Goal: Task Accomplishment & Management: Complete application form

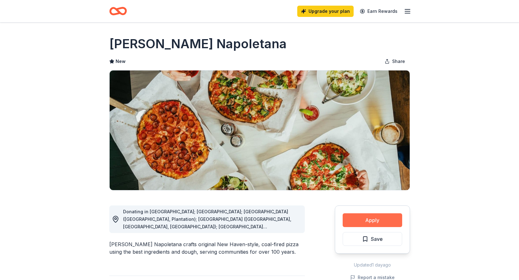
click at [380, 219] on button "Apply" at bounding box center [373, 220] width 60 height 14
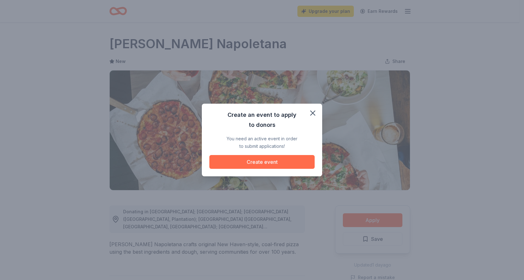
click at [291, 164] on button "Create event" at bounding box center [261, 162] width 105 height 14
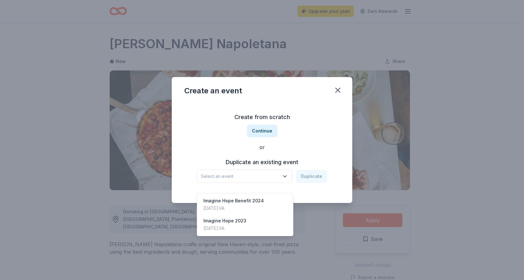
click at [272, 172] on button "Select an event" at bounding box center [244, 176] width 95 height 13
click at [267, 130] on div "Create from scratch Continue or Duplicate an existing event Select an event Dup…" at bounding box center [261, 147] width 155 height 91
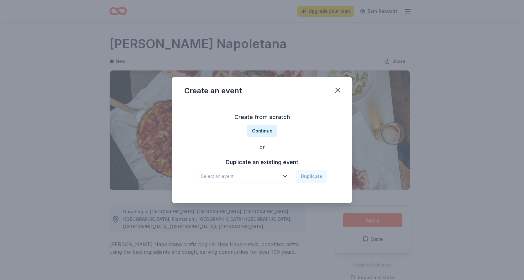
click at [267, 130] on button "Continue" at bounding box center [262, 131] width 30 height 13
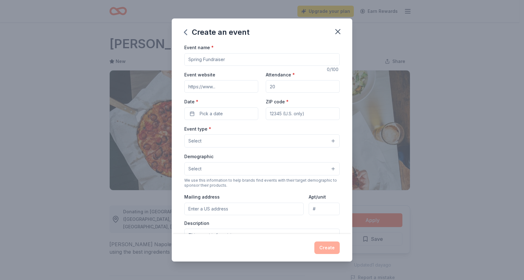
click at [243, 59] on input "Event name *" at bounding box center [261, 59] width 155 height 13
type input "Imagine Hope"
click at [279, 87] on input "Attendance *" at bounding box center [303, 86] width 74 height 13
type input "500"
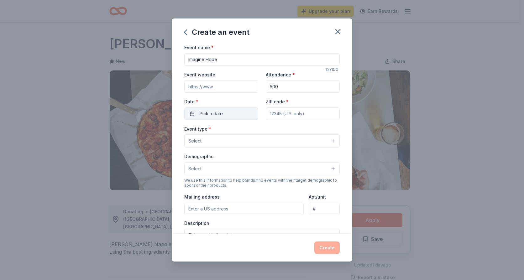
click at [233, 113] on button "Pick a date" at bounding box center [221, 113] width 74 height 13
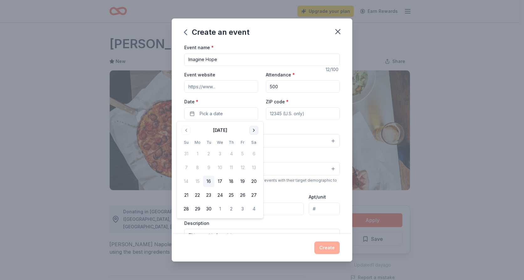
click at [253, 129] on button "Go to next month" at bounding box center [253, 130] width 9 height 9
click at [242, 165] on button "7" at bounding box center [242, 167] width 11 height 11
click at [291, 116] on input "ZIP code *" at bounding box center [303, 113] width 74 height 13
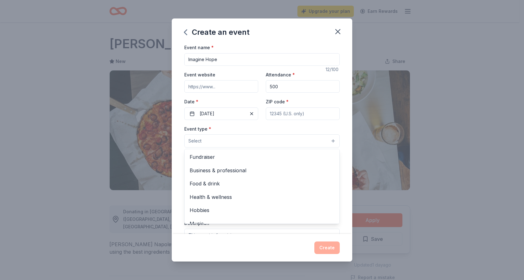
click at [247, 139] on button "Select" at bounding box center [261, 140] width 155 height 13
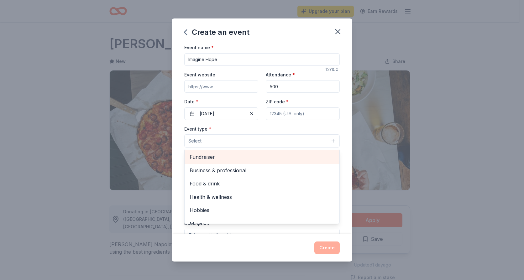
click at [232, 160] on span "Fundraiser" at bounding box center [262, 157] width 145 height 8
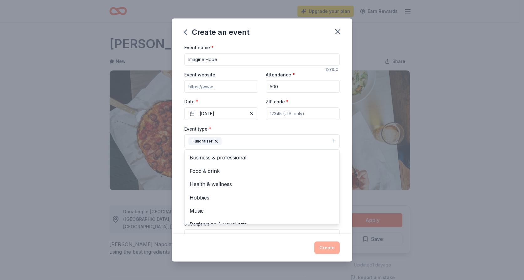
click at [338, 129] on div "Event name * Imagine Hope 12 /100 Event website Attendance * 500 Date * 11/07/2…" at bounding box center [262, 139] width 180 height 190
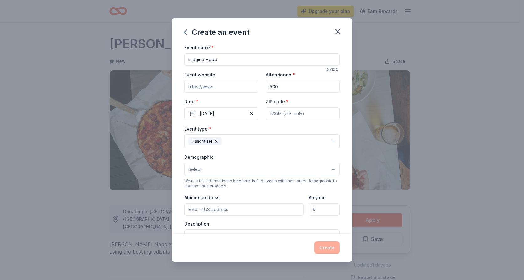
click at [283, 171] on button "Select" at bounding box center [261, 169] width 155 height 13
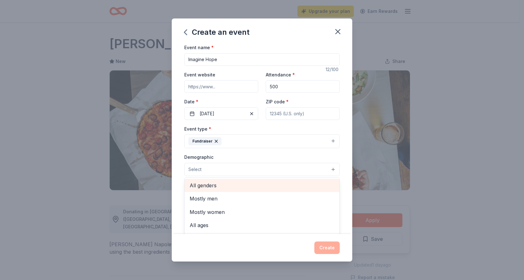
click at [264, 185] on span "All genders" at bounding box center [262, 185] width 145 height 8
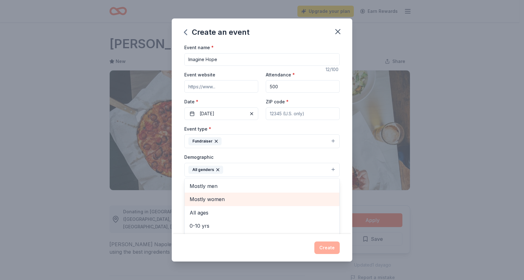
drag, startPoint x: 237, startPoint y: 211, endPoint x: 332, endPoint y: 199, distance: 95.9
click at [332, 199] on div "Mostly men Mostly women All ages 0-10 yrs 10-20 yrs 20-30 yrs 30-40 yrs 40-50 y…" at bounding box center [261, 215] width 155 height 75
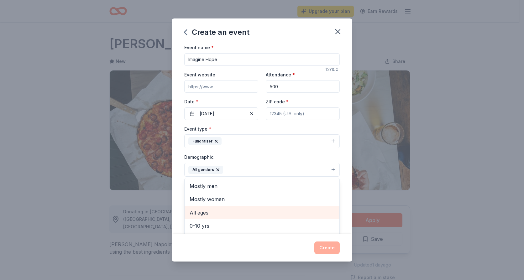
click at [214, 211] on span "All ages" at bounding box center [262, 213] width 145 height 8
click at [342, 169] on div "Event name * Imagine Hope 12 /100 Event website Attendance * 500 Date * 11/07/2…" at bounding box center [262, 139] width 180 height 190
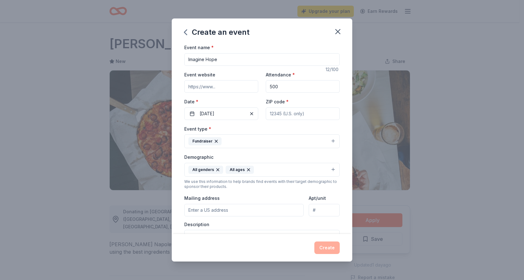
click at [274, 216] on input "Mailing address" at bounding box center [243, 210] width 119 height 13
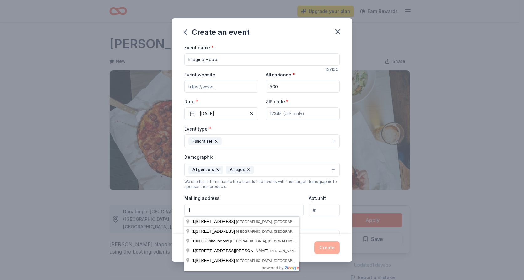
type input "10455 White Granite Drive, Suite 400"
type input "22124"
drag, startPoint x: 271, startPoint y: 209, endPoint x: 242, endPoint y: 211, distance: 29.8
click at [242, 211] on input "10455 White Granite Drive, Suite 400" at bounding box center [243, 210] width 119 height 13
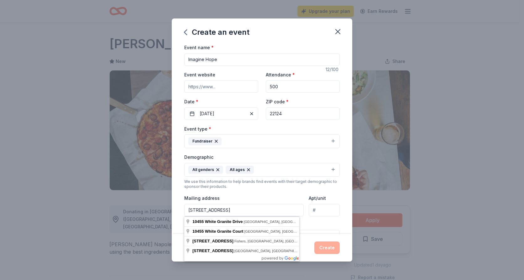
type input "10455 White Granite Drive"
click at [317, 213] on input "Apt/unit" at bounding box center [324, 210] width 31 height 13
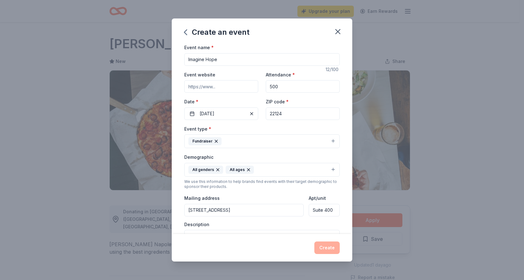
type input "Suite 400"
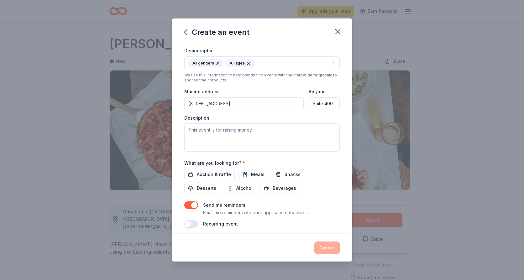
scroll to position [110, 0]
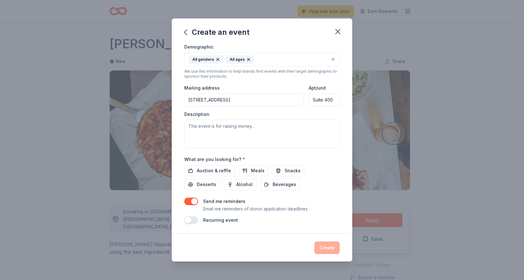
click at [189, 203] on button "button" at bounding box center [191, 202] width 14 height 8
click at [205, 171] on span "Auction & raffle" at bounding box center [214, 171] width 34 height 8
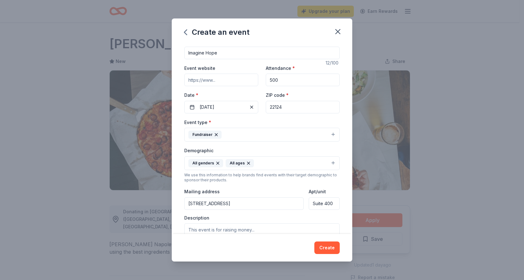
scroll to position [0, 0]
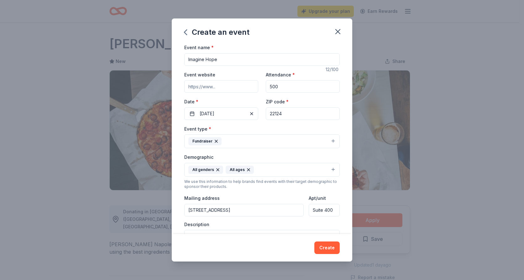
click at [274, 63] on input "Imagine Hope" at bounding box center [261, 59] width 155 height 13
type input "Imagine Hope Benefit"
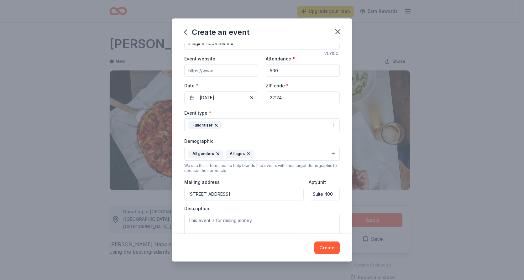
scroll to position [27, 0]
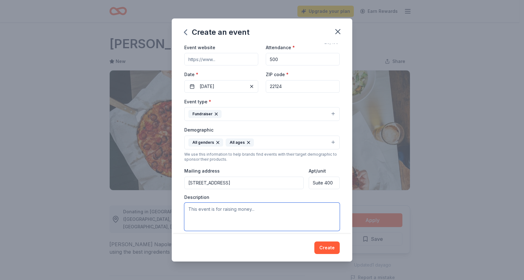
click at [257, 210] on textarea at bounding box center [261, 217] width 155 height 28
paste textarea "Our signature event, Imagine Hope Benefit, is held annually as HopeLink’s large…"
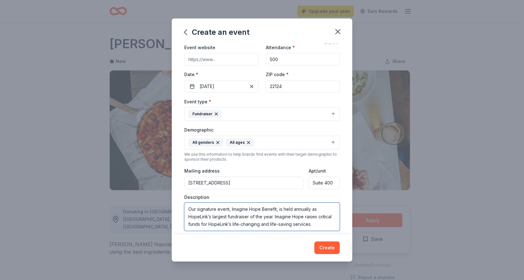
type textarea "Our signature event, Imagine Hope Benefit, is held annually as HopeLink’s large…"
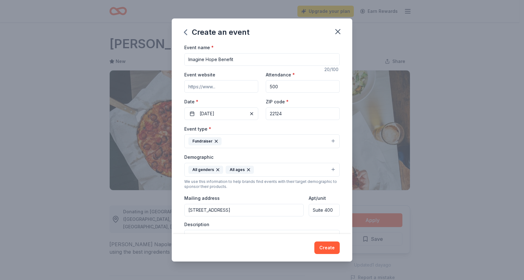
click at [225, 84] on input "Event website" at bounding box center [221, 86] width 74 height 13
paste input "https://hopelinkbh.org/imagine-hope/"
type input "https://hopelinkbh.org/imagine-hope/"
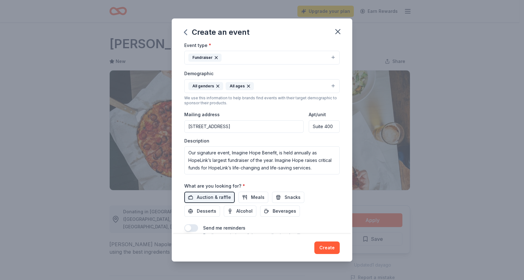
scroll to position [110, 0]
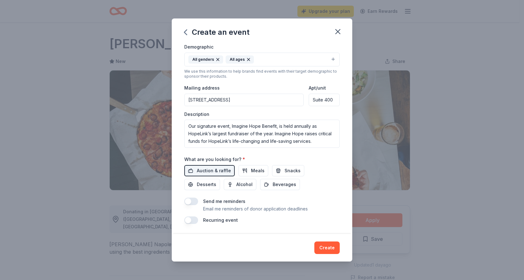
click at [192, 221] on button "button" at bounding box center [191, 220] width 14 height 8
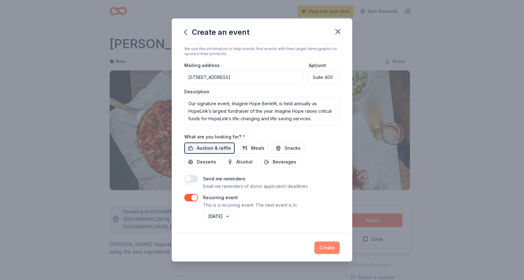
click at [323, 247] on button "Create" at bounding box center [326, 248] width 25 height 13
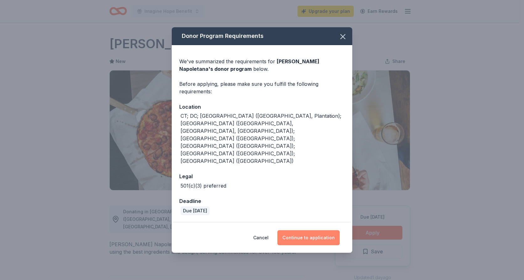
click at [297, 230] on button "Continue to application" at bounding box center [308, 237] width 62 height 15
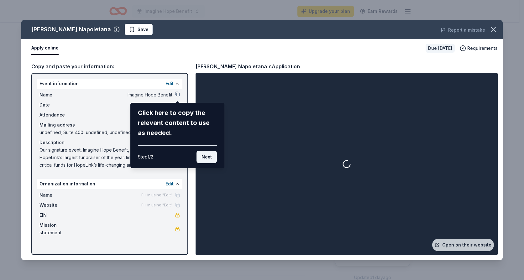
click at [209, 162] on button "Next" at bounding box center [206, 157] width 20 height 13
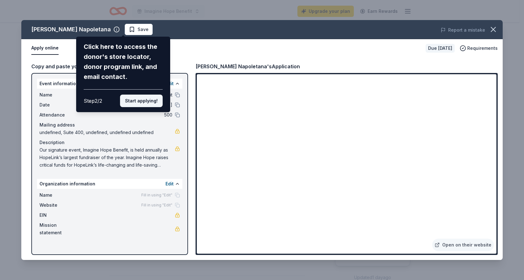
click at [144, 101] on button "Start applying!" at bounding box center [141, 101] width 43 height 13
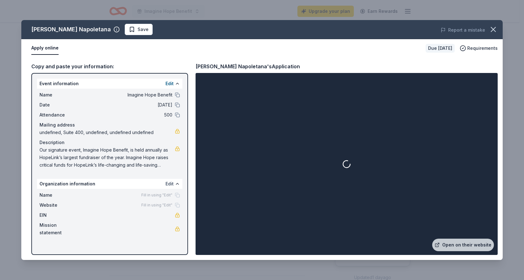
click at [168, 185] on button "Edit" at bounding box center [169, 184] width 8 height 8
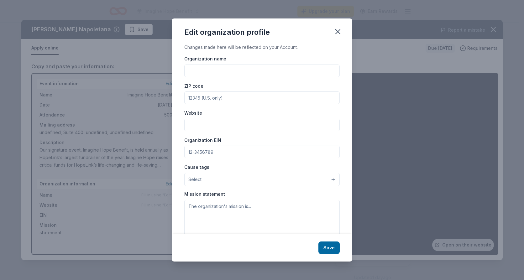
click at [222, 74] on input "Organization name" at bounding box center [261, 71] width 155 height 13
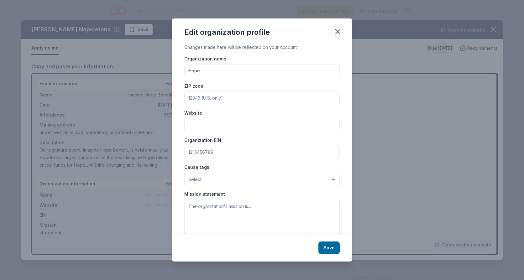
type input "HopeLink Behavioral Health"
type input "22124"
click at [222, 125] on input "Website" at bounding box center [261, 125] width 155 height 13
paste input "https://hopelinkbh.org/"
type input "https://hopelinkbh.org/"
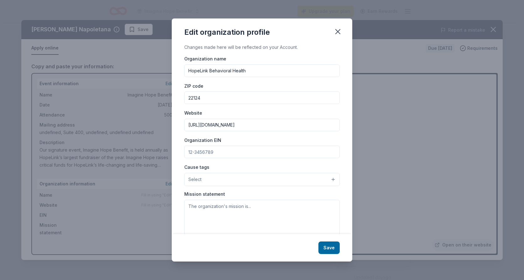
click at [208, 152] on input "Organization EIN" at bounding box center [261, 152] width 155 height 13
type input "54-0880899"
click at [207, 177] on button "Select" at bounding box center [261, 179] width 155 height 13
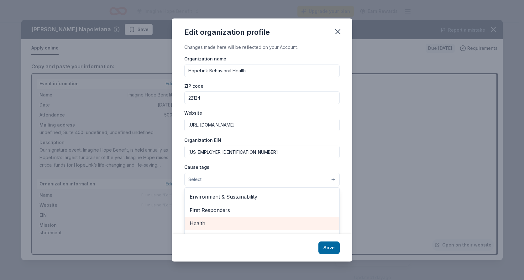
click at [218, 223] on span "Health" at bounding box center [262, 223] width 145 height 8
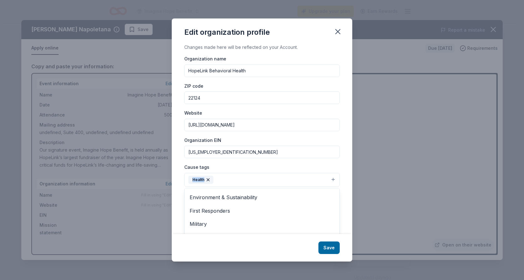
drag, startPoint x: 352, startPoint y: 140, endPoint x: 351, endPoint y: 188, distance: 48.3
click at [351, 188] on div "Edit organization profile Changes made here will be reflected on your Account. …" at bounding box center [262, 140] width 524 height 280
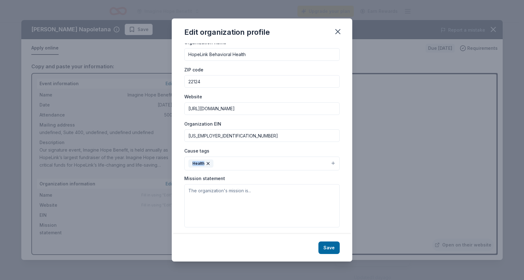
scroll to position [20, 0]
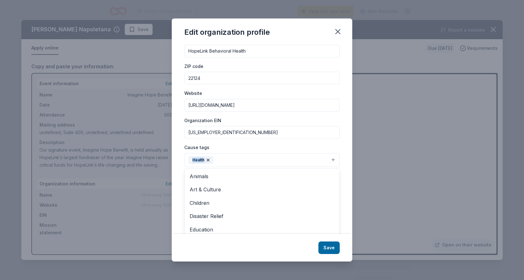
click at [292, 164] on button "Health" at bounding box center [261, 160] width 155 height 14
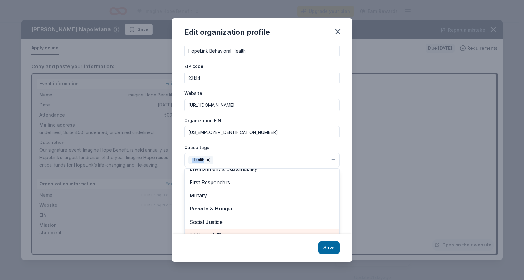
scroll to position [28, 0]
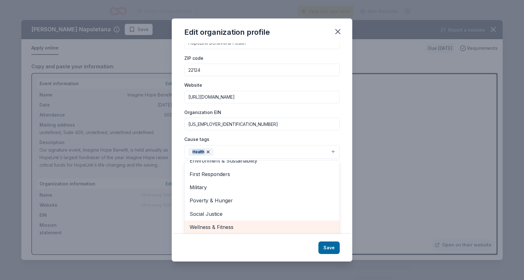
click at [259, 230] on div "Wellness & Fitness" at bounding box center [262, 227] width 155 height 13
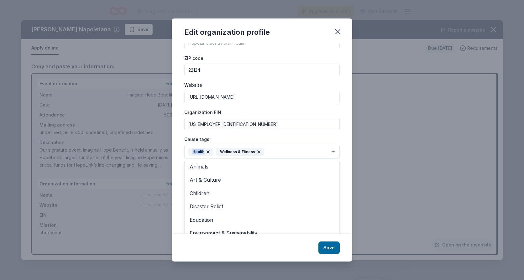
scroll to position [0, 0]
click at [342, 142] on div "Changes made here will be reflected on your Account. Organization name HopeLink…" at bounding box center [262, 139] width 180 height 190
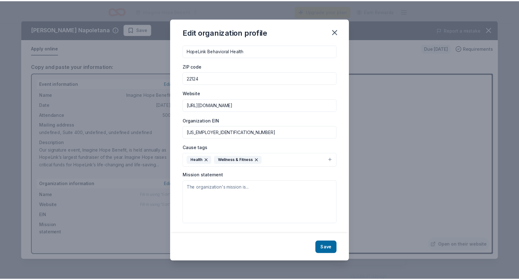
scroll to position [20, 0]
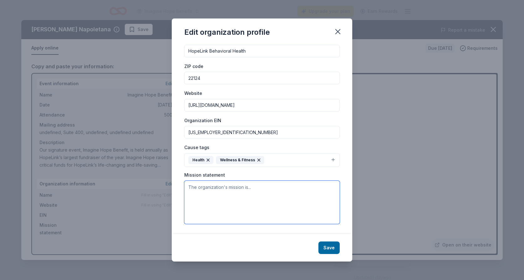
click at [244, 181] on textarea at bounding box center [261, 202] width 155 height 43
paste textarea "HopeLink inspires hope and provides support for individuals and families experi…"
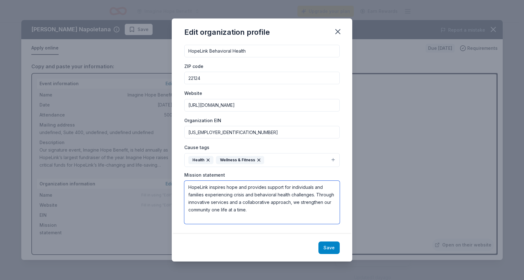
type textarea "HopeLink inspires hope and provides support for individuals and families experi…"
click at [329, 247] on button "Save" at bounding box center [328, 248] width 21 height 13
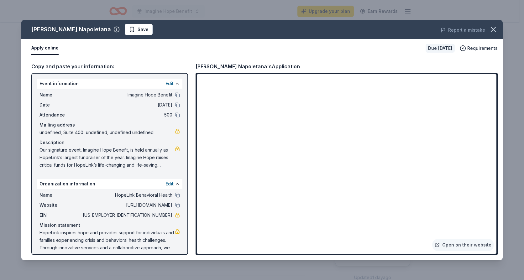
click at [152, 131] on span "undefined, Suite 400, undefined, undefined undefined" at bounding box center [106, 133] width 135 height 8
click at [149, 33] on span "Save" at bounding box center [143, 30] width 11 height 8
click at [495, 28] on icon "button" at bounding box center [493, 29] width 4 height 4
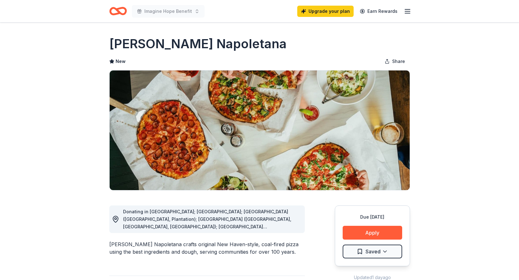
click at [410, 12] on icon "button" at bounding box center [408, 12] width 8 height 8
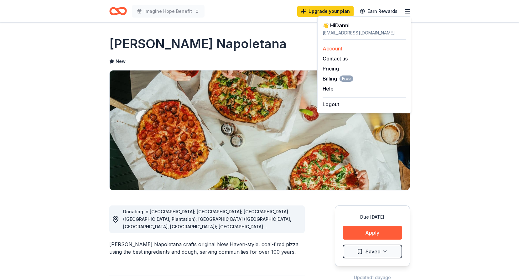
click at [336, 50] on link "Account" at bounding box center [333, 48] width 20 height 6
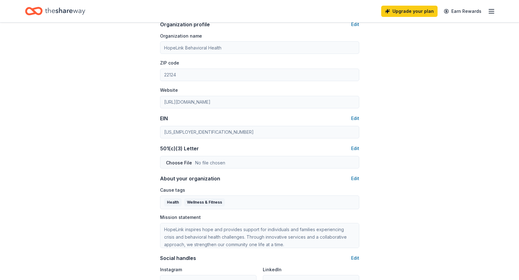
scroll to position [227, 0]
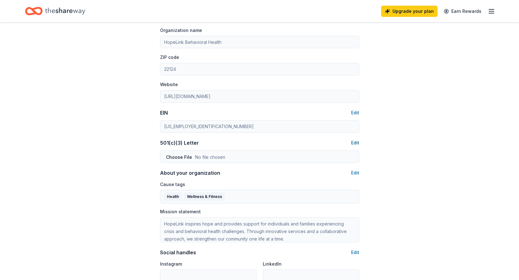
click at [354, 141] on button "Edit" at bounding box center [355, 143] width 8 height 8
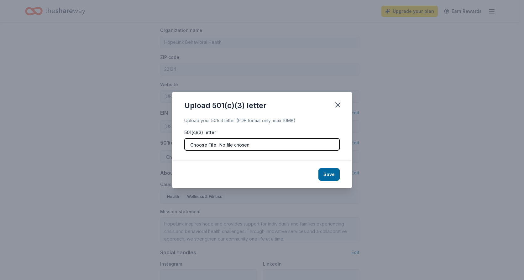
click at [223, 146] on input "file" at bounding box center [261, 144] width 155 height 13
type input "C:\fakepath\Form 990.pdf"
click at [329, 174] on button "Save" at bounding box center [328, 174] width 21 height 13
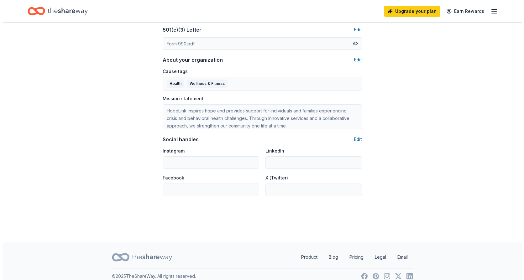
scroll to position [347, 0]
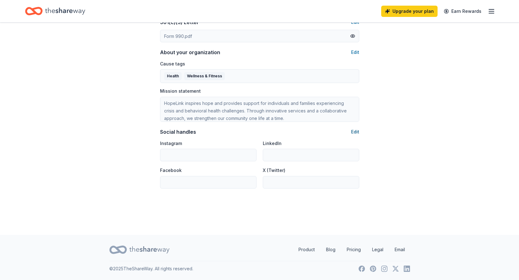
click at [355, 132] on button "Edit" at bounding box center [355, 132] width 8 height 8
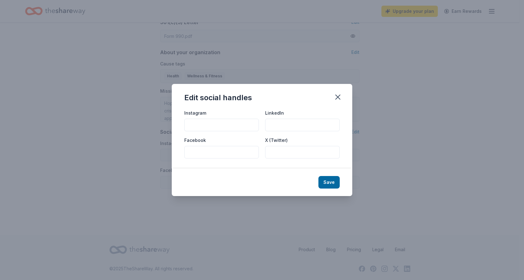
click at [223, 151] on input "Facebook" at bounding box center [221, 152] width 75 height 13
paste input "https://www.facebook.com/HopeLinkBH/"
type input "https://www.facebook.com/HopeLinkBH/"
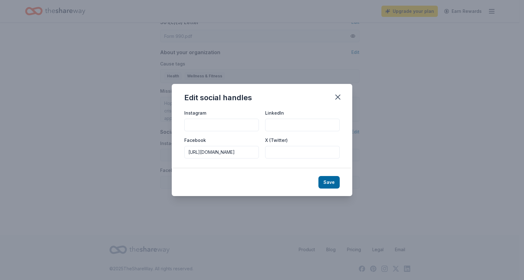
click at [285, 125] on input "LinkedIn" at bounding box center [302, 125] width 75 height 13
paste input "http://linkedin.com/company/hopelinkbh"
type input "http://linkedin.com/company/hopelinkbh"
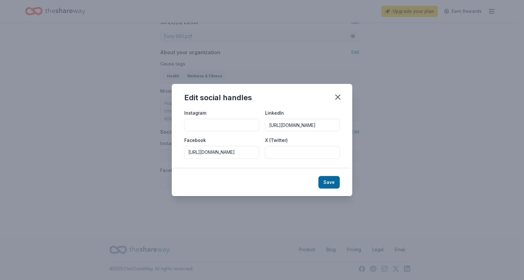
click at [218, 120] on input "Instagram" at bounding box center [221, 125] width 75 height 13
paste input "https://www.instagram.com/hopelinkbh/"
type input "https://www.instagram.com/hopelinkbh/"
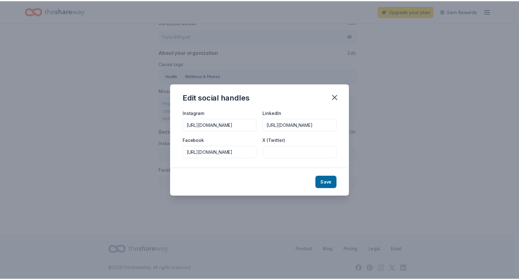
scroll to position [0, 0]
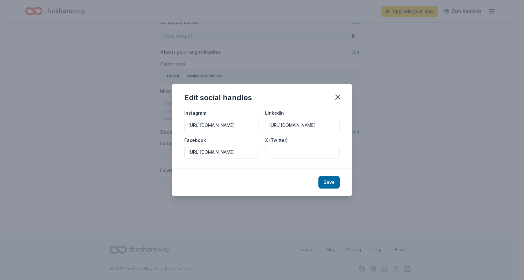
click at [302, 155] on input "X (Twitter)" at bounding box center [302, 152] width 75 height 13
click at [331, 181] on button "Save" at bounding box center [328, 182] width 21 height 13
type input "https://www.instagram.com/hopelinkbh/"
type input "http://linkedin.com/company/hopelinkbh"
type input "https://www.facebook.com/HopeLinkBH/"
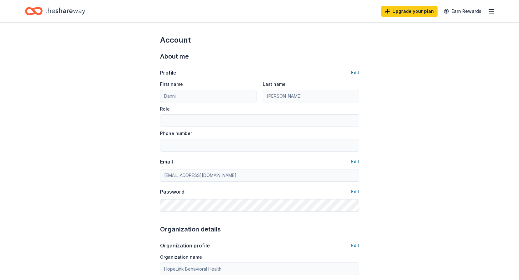
click at [357, 72] on button "Edit" at bounding box center [355, 73] width 8 height 8
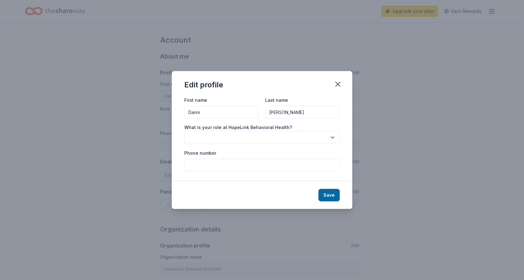
click at [264, 138] on button "button" at bounding box center [261, 137] width 155 height 13
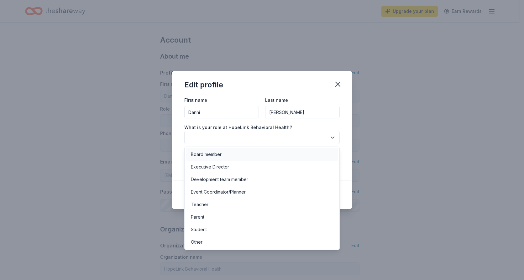
click at [257, 151] on div "Board member" at bounding box center [262, 154] width 152 height 13
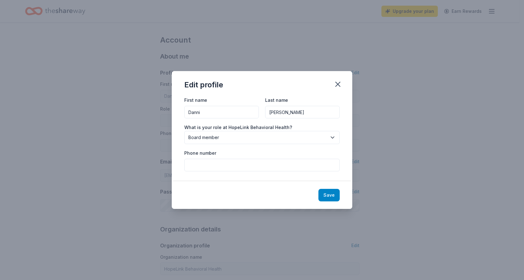
click at [335, 192] on button "Save" at bounding box center [328, 195] width 21 height 13
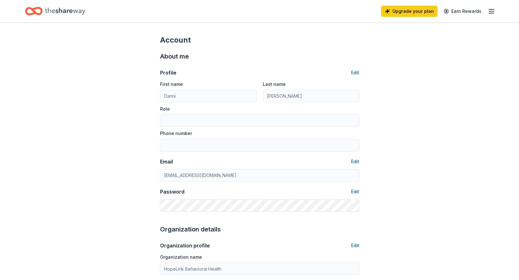
type input "Board member"
click at [462, 13] on link "Earn Rewards" at bounding box center [462, 11] width 45 height 11
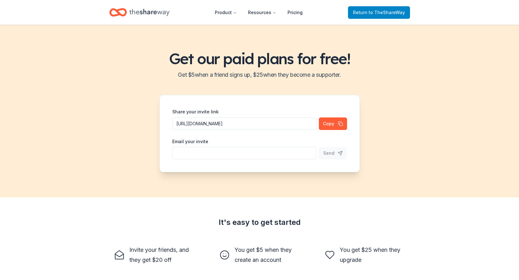
click at [379, 14] on span "to TheShareWay" at bounding box center [387, 12] width 36 height 5
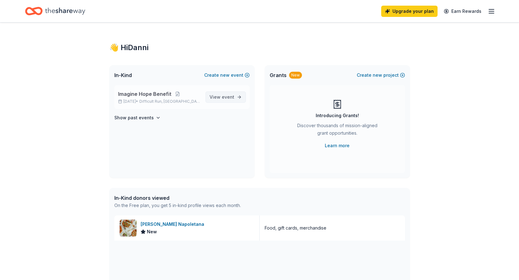
click at [223, 99] on span "event" at bounding box center [228, 96] width 13 height 5
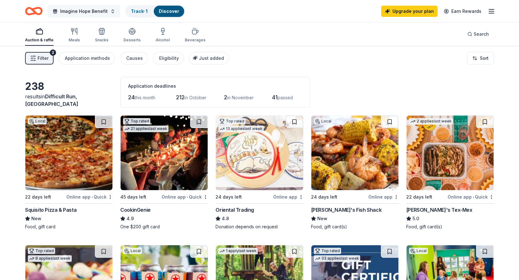
click at [112, 10] on button "Imagine Hope Benefit" at bounding box center [84, 11] width 73 height 13
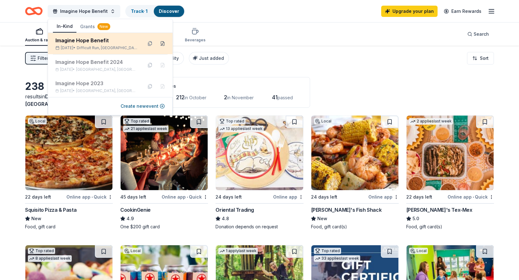
click at [165, 45] on button at bounding box center [163, 44] width 10 height 10
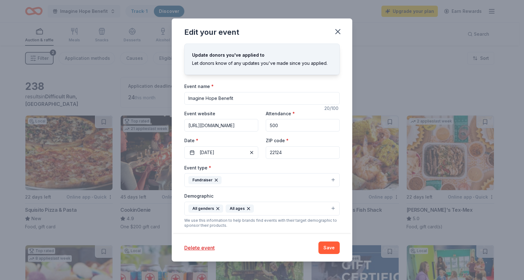
click at [246, 95] on input "Imagine Hope Benefit" at bounding box center [261, 98] width 155 height 13
type input "Imagine Hope Benefit"
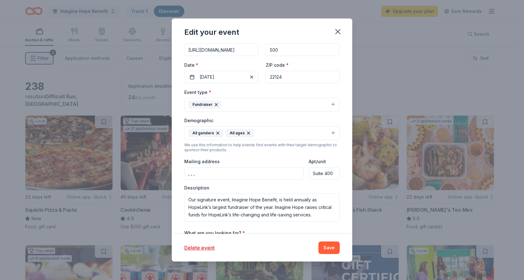
scroll to position [103, 0]
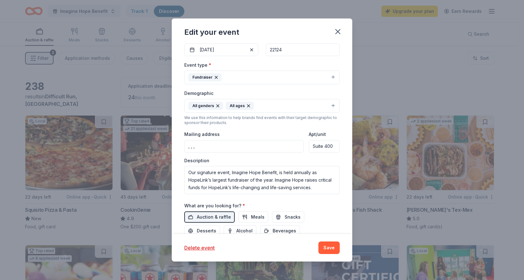
click at [245, 152] on input ", , ," at bounding box center [243, 146] width 119 height 13
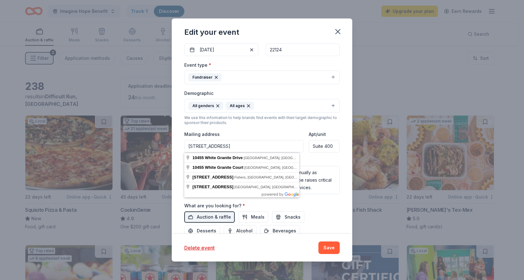
type input "10455 White Granite Drive"
click at [285, 133] on div "Mailing address 10455 White Granite Drive" at bounding box center [243, 141] width 119 height 22
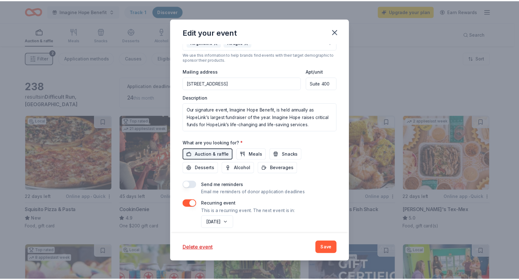
scroll to position [172, 0]
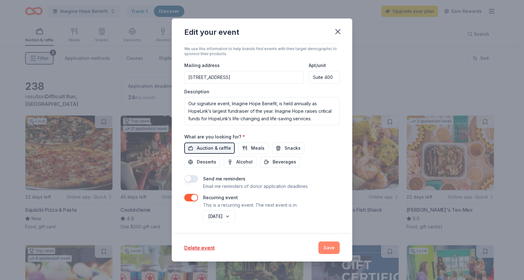
click at [326, 249] on button "Save" at bounding box center [328, 248] width 21 height 13
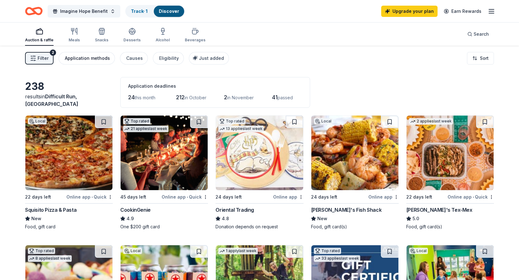
click at [98, 61] on div "Application methods" at bounding box center [87, 59] width 45 height 8
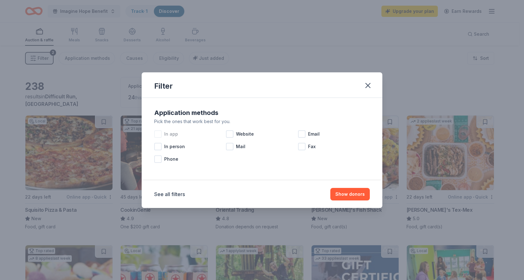
click at [161, 133] on div at bounding box center [158, 134] width 8 height 8
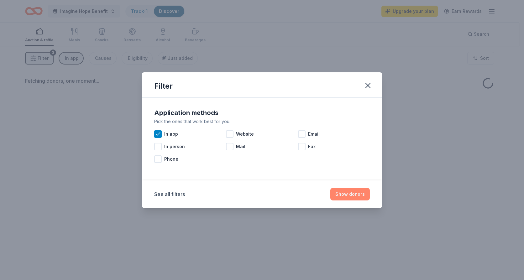
click at [345, 196] on button "Show donors" at bounding box center [349, 194] width 39 height 13
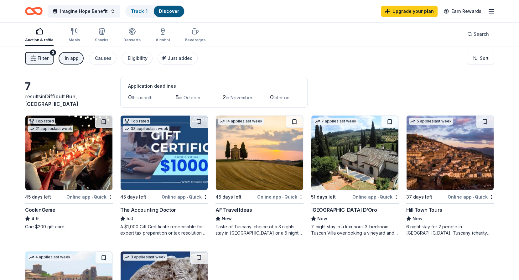
click at [102, 196] on div "Online app • Quick" at bounding box center [89, 197] width 46 height 8
click at [196, 198] on div "Online app • Quick" at bounding box center [185, 197] width 46 height 8
click at [73, 58] on div "In app" at bounding box center [72, 59] width 14 height 8
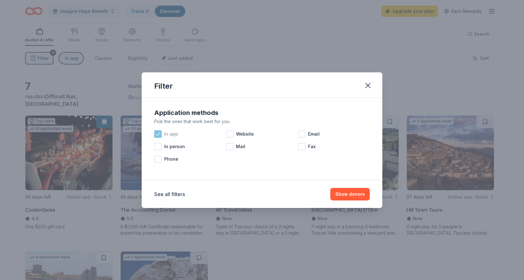
click at [174, 137] on span "In app" at bounding box center [171, 134] width 14 height 8
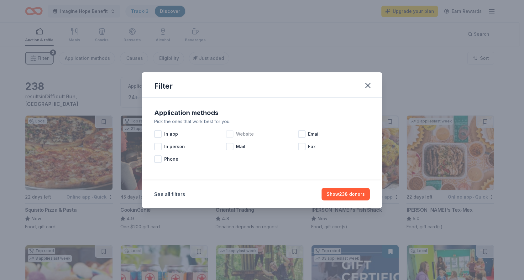
click at [241, 137] on span "Website" at bounding box center [245, 134] width 18 height 8
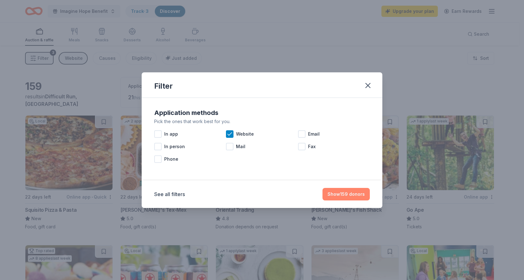
click at [338, 194] on button "Show 159 donors" at bounding box center [345, 194] width 47 height 13
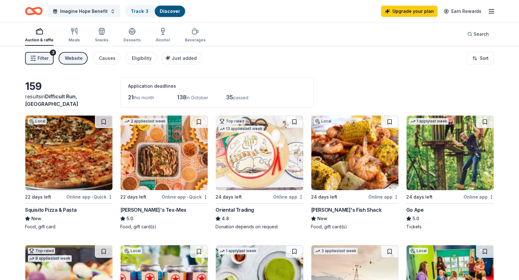
click at [85, 60] on button "Website" at bounding box center [73, 58] width 29 height 13
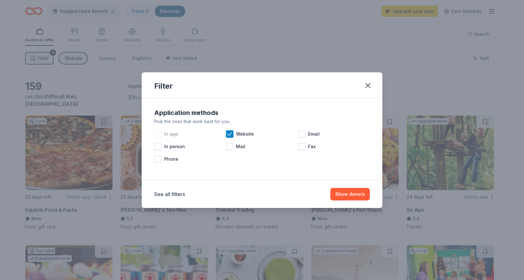
click at [226, 135] on div "In app" at bounding box center [190, 134] width 72 height 13
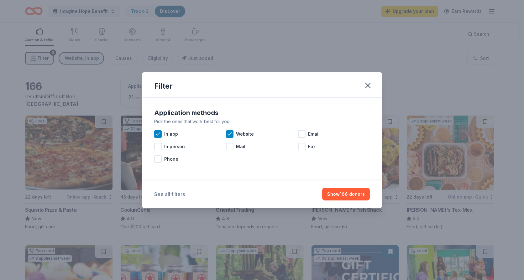
click at [178, 193] on button "See all filters" at bounding box center [169, 194] width 31 height 8
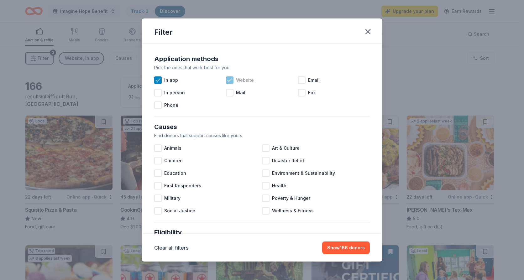
click at [230, 80] on icon at bounding box center [230, 80] width 6 height 6
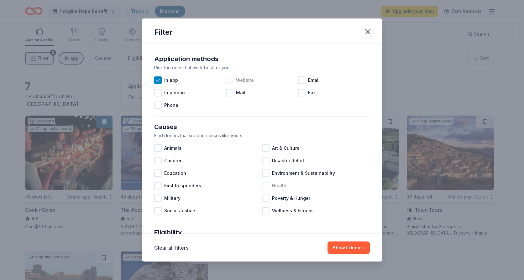
click at [277, 185] on span "Health" at bounding box center [279, 186] width 14 height 8
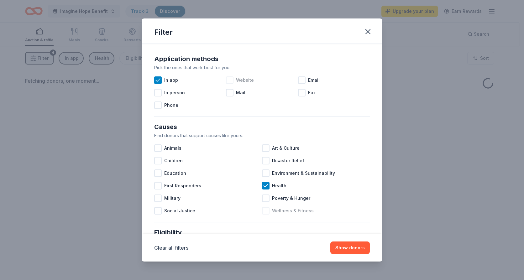
click at [262, 211] on div at bounding box center [266, 211] width 8 height 8
click at [160, 83] on icon at bounding box center [158, 80] width 6 height 6
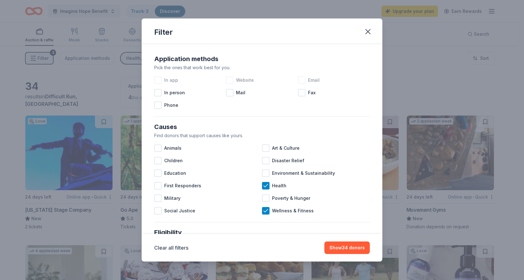
click at [301, 81] on div at bounding box center [302, 80] width 8 height 8
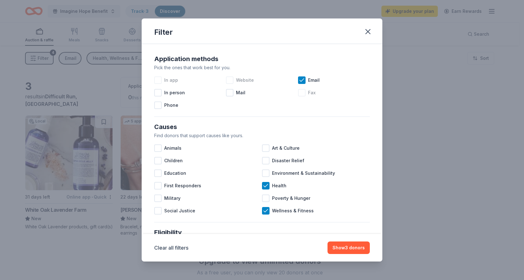
click at [302, 94] on div at bounding box center [302, 93] width 8 height 8
click at [245, 85] on div "Website" at bounding box center [262, 80] width 72 height 13
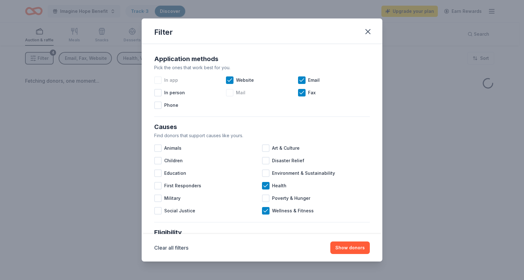
click at [238, 92] on span "Mail" at bounding box center [240, 93] width 9 height 8
click at [174, 106] on span "Phone" at bounding box center [171, 106] width 14 height 8
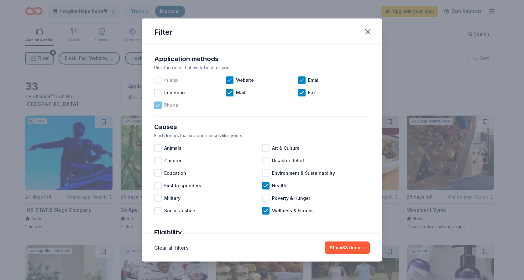
click at [172, 107] on span "Phone" at bounding box center [171, 106] width 14 height 8
click at [167, 84] on div "In app" at bounding box center [190, 80] width 72 height 13
click at [346, 247] on button "Show 31 donors" at bounding box center [348, 248] width 44 height 13
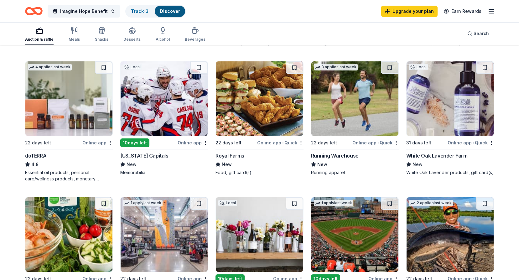
scroll to position [188, 0]
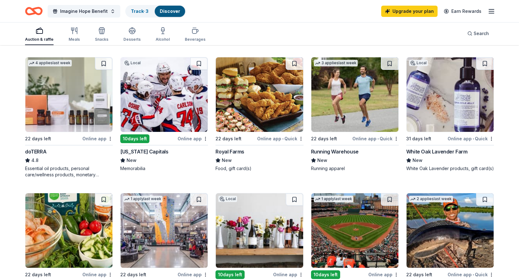
click at [475, 140] on div "Online app • Quick" at bounding box center [471, 139] width 46 height 8
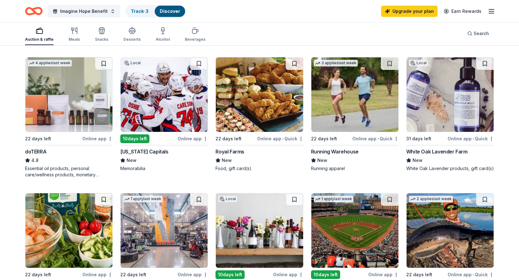
drag, startPoint x: 485, startPoint y: 62, endPoint x: 487, endPoint y: 41, distance: 20.5
click at [487, 41] on div "Search" at bounding box center [478, 33] width 32 height 23
click at [486, 61] on button at bounding box center [485, 63] width 18 height 13
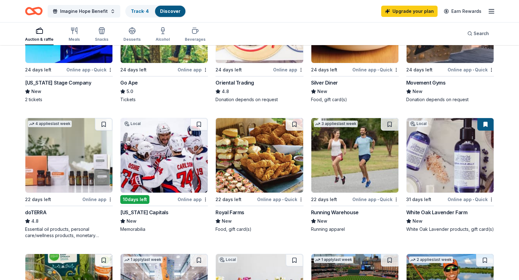
scroll to position [128, 0]
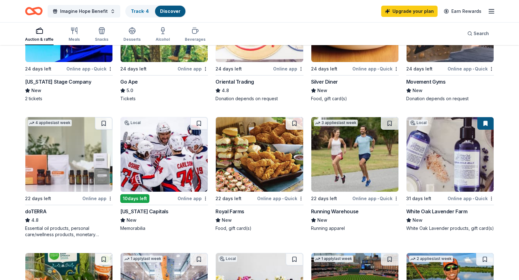
click at [448, 154] on img at bounding box center [450, 154] width 87 height 75
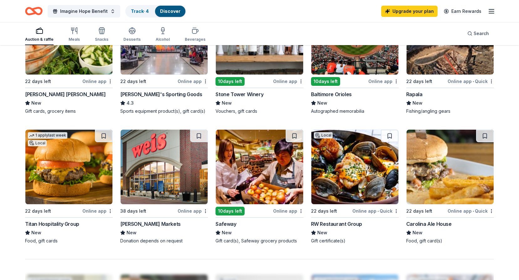
scroll to position [392, 0]
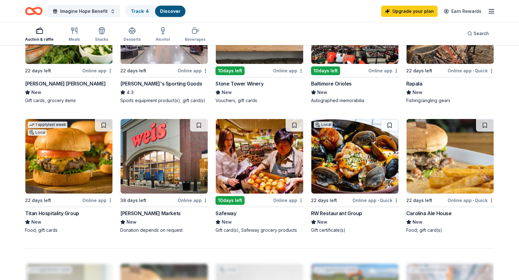
click at [483, 199] on div "Online app • Quick" at bounding box center [471, 200] width 46 height 8
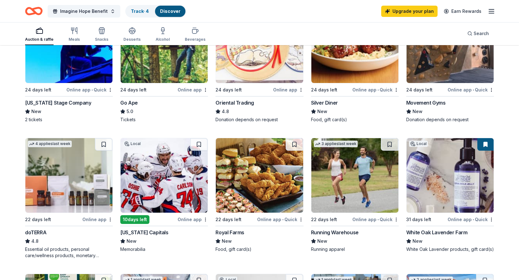
scroll to position [116, 0]
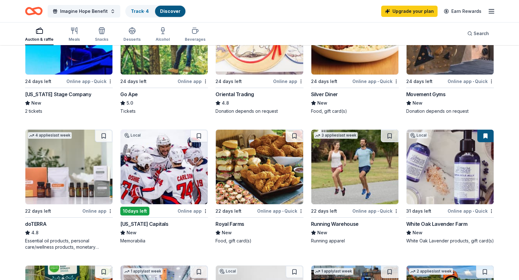
click at [93, 211] on div "Online app" at bounding box center [97, 211] width 30 height 8
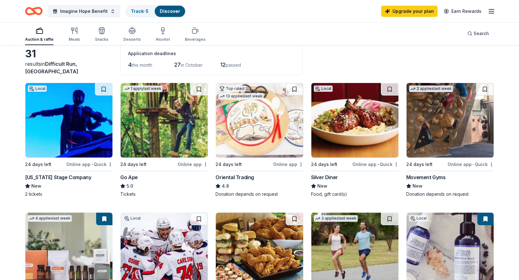
scroll to position [35, 0]
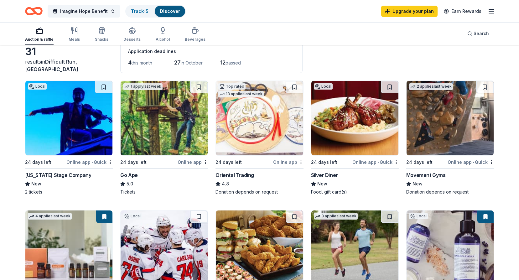
click at [473, 163] on div "Online app • Quick" at bounding box center [471, 162] width 46 height 8
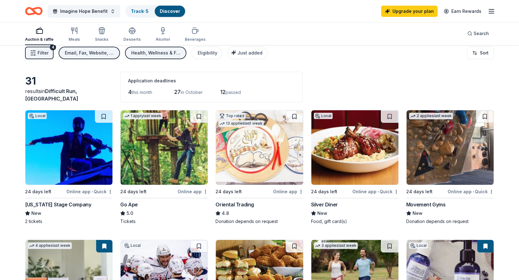
scroll to position [0, 0]
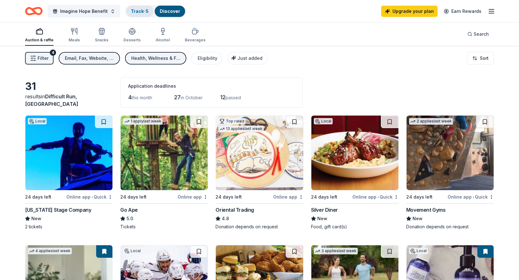
click at [139, 13] on link "Track · 5" at bounding box center [140, 10] width 18 height 5
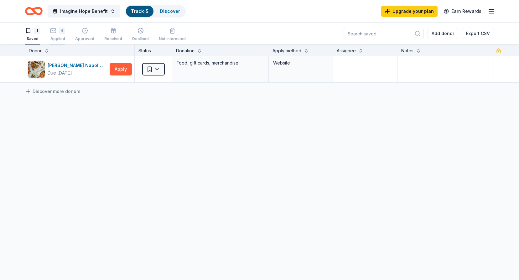
click at [60, 39] on div "Applied" at bounding box center [57, 38] width 15 height 5
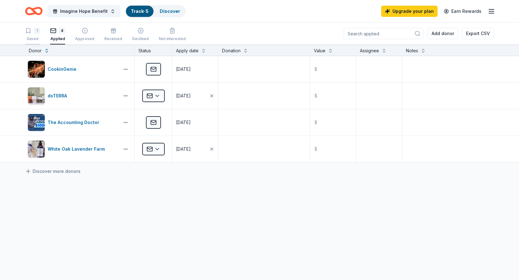
click at [37, 31] on div "1" at bounding box center [37, 31] width 6 height 6
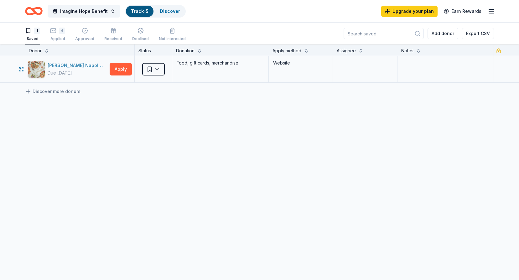
click at [86, 67] on div "[PERSON_NAME] Napoletana" at bounding box center [78, 66] width 60 height 8
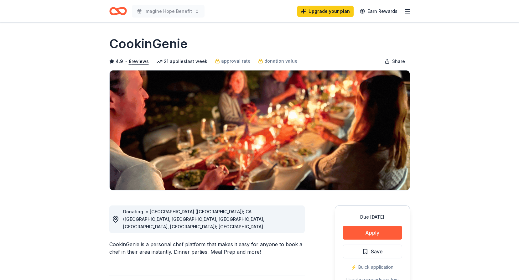
click at [350, 231] on button "Apply" at bounding box center [373, 233] width 60 height 14
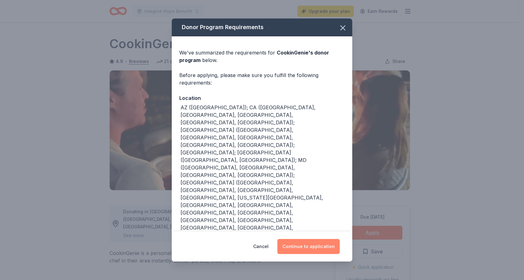
click at [320, 245] on button "Continue to application" at bounding box center [308, 246] width 62 height 15
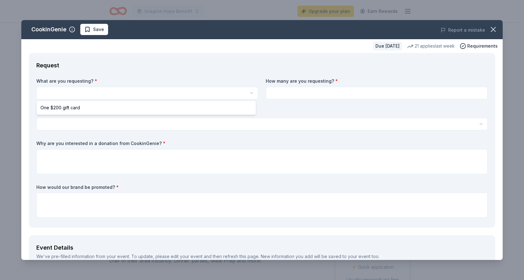
click at [206, 94] on html "Imagine Hope Benefit Upgrade your plan Earn Rewards Due in 45 days Share Cookin…" at bounding box center [262, 140] width 524 height 280
select select "One $200 gift card"
click at [298, 89] on input at bounding box center [377, 93] width 222 height 13
type input "1"
click at [219, 124] on html "Imagine Hope Benefit Upgrade your plan Earn Rewards Due in 45 days Share Cookin…" at bounding box center [262, 140] width 524 height 280
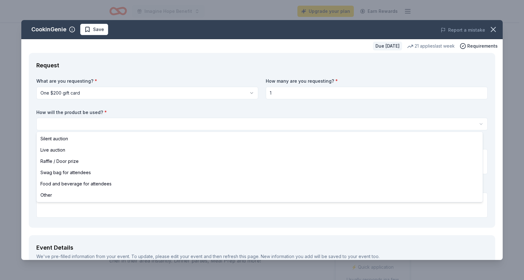
select select "silentAuction"
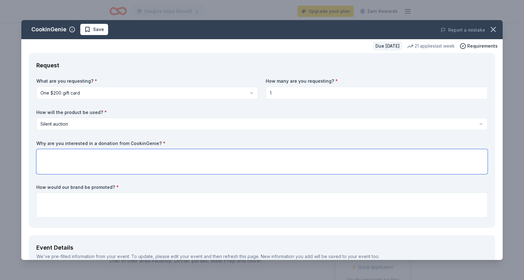
click at [188, 163] on textarea at bounding box center [261, 161] width 451 height 25
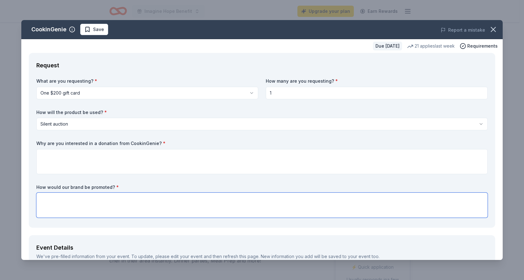
click at [175, 203] on textarea at bounding box center [261, 205] width 451 height 25
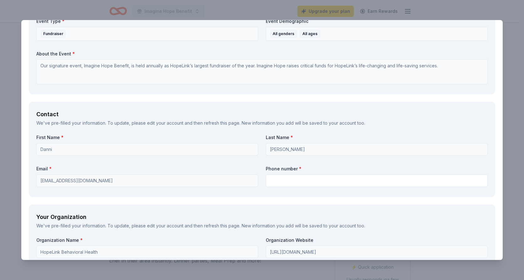
scroll to position [345, 0]
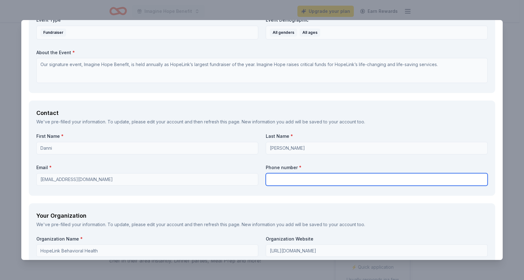
click at [410, 182] on input "text" at bounding box center [377, 179] width 222 height 13
type input "5712160117"
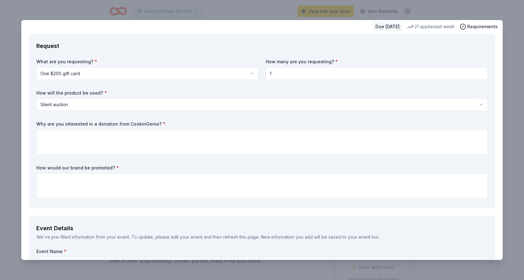
scroll to position [0, 0]
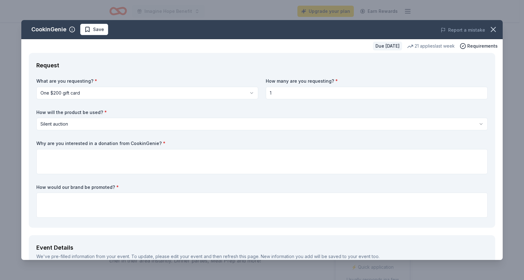
drag, startPoint x: 154, startPoint y: 142, endPoint x: 127, endPoint y: 142, distance: 26.6
click at [127, 142] on label "Why are you interested in a donation from CookinGenie? *" at bounding box center [261, 143] width 451 height 6
drag, startPoint x: 125, startPoint y: 143, endPoint x: 145, endPoint y: 141, distance: 19.5
click at [145, 141] on label "Why are you interested in a donation from CookinGenie? *" at bounding box center [261, 143] width 451 height 6
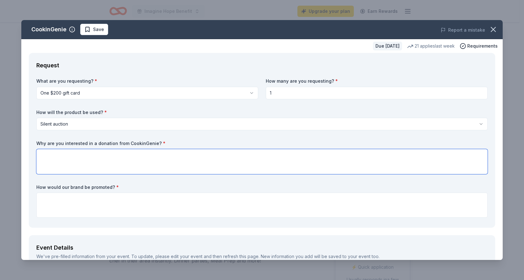
click at [205, 151] on textarea at bounding box center [261, 161] width 451 height 25
paste textarea "A private chef experience from CookinGenie is an exciting and memorable item th…"
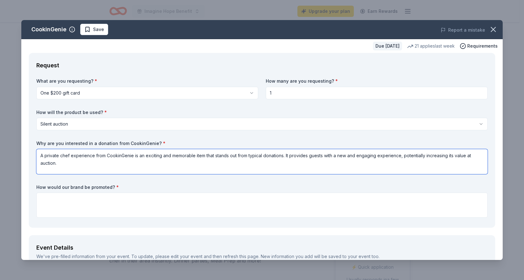
drag, startPoint x: 413, startPoint y: 167, endPoint x: 401, endPoint y: 157, distance: 14.9
click at [401, 157] on textarea "A private chef experience from CookinGenie is an exciting and memorable item th…" at bounding box center [261, 161] width 451 height 25
type textarea "A private chef experience from CookinGenie is an exciting and memorable item th…"
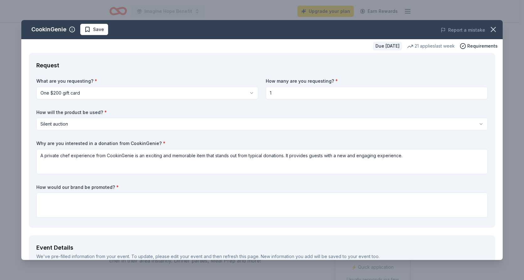
drag, startPoint x: 159, startPoint y: 143, endPoint x: 60, endPoint y: 139, distance: 98.5
click at [60, 139] on div "What are you requesting? * One $200 gift card One $200 gift card How many are y…" at bounding box center [261, 149] width 451 height 142
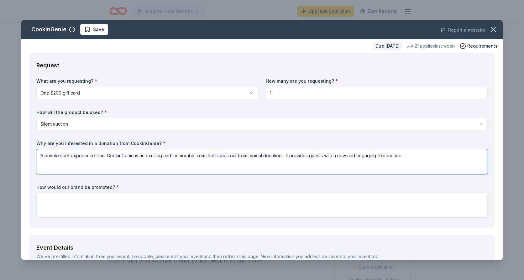
click at [172, 165] on textarea "A private chef experience from CookinGenie is an exciting and memorable item th…" at bounding box center [261, 161] width 451 height 25
paste textarea "CookinGenie’s personalized chef-at-home experiences fit beautifully with Hopeli…"
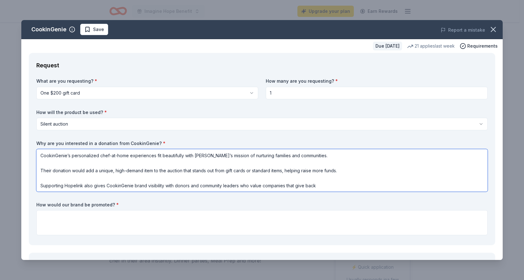
click at [46, 164] on textarea "CookinGenie’s personalized chef-at-home experiences fit beautifully with Hopeli…" at bounding box center [261, 170] width 451 height 43
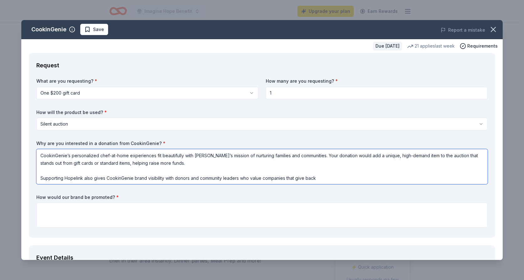
click at [193, 163] on textarea "CookinGenie’s personalized chef-at-home experiences fit beautifully with Hopeli…" at bounding box center [261, 166] width 451 height 35
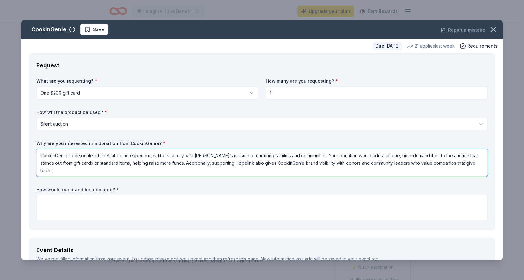
type textarea "CookinGenie’s personalized chef-at-home experiences fit beautifully with Hopeli…"
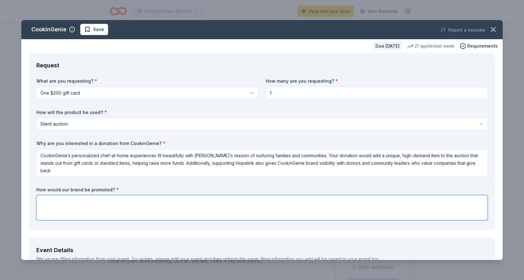
click at [165, 198] on textarea at bounding box center [261, 207] width 451 height 25
paste textarea "As an Imagine Hope auction donor, you will be acknowledged during our event, on…"
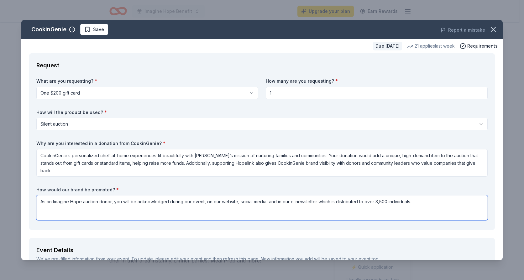
type textarea "As an Imagine Hope auction donor, you will be acknowledged during our event, on…"
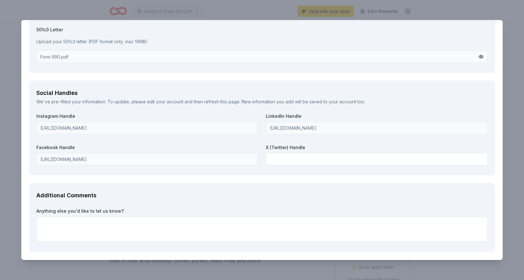
scroll to position [688, 0]
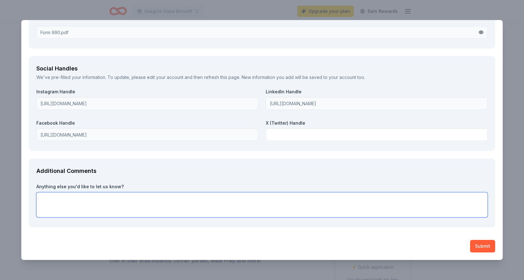
click at [198, 212] on textarea at bounding box center [261, 204] width 451 height 25
paste textarea "The proceeds from Imagine Hope support HopeLink and its programs serving indivi…"
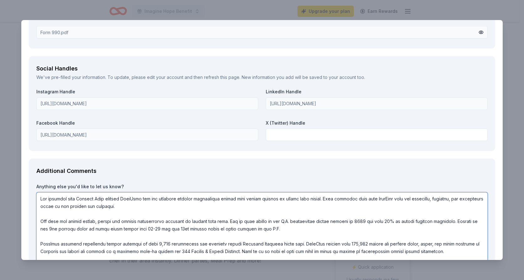
scroll to position [727, 0]
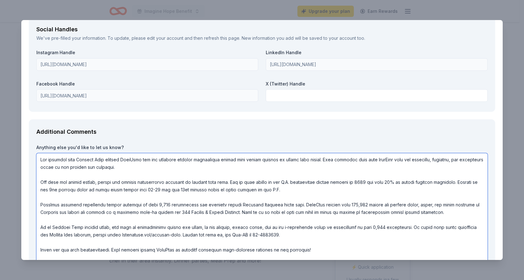
drag, startPoint x: 321, startPoint y: 238, endPoint x: 47, endPoint y: 218, distance: 274.2
click at [47, 218] on textarea at bounding box center [261, 208] width 451 height 110
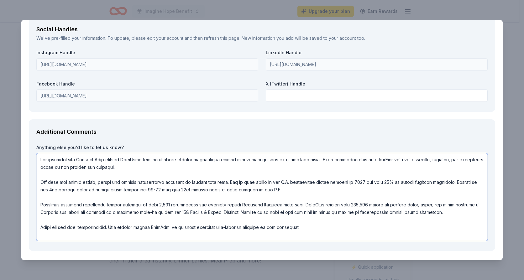
type textarea "The proceeds from Imagine Hope support HopeLink and its programs serving indivi…"
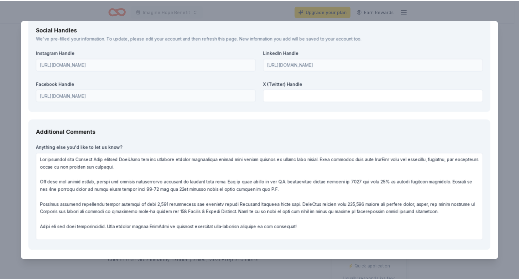
scroll to position [751, 0]
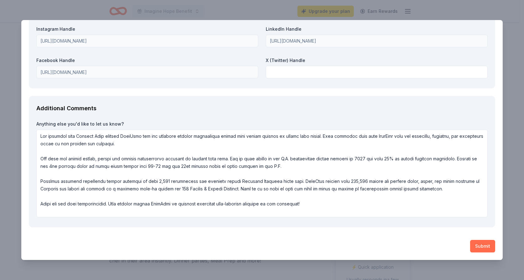
click at [483, 247] on button "Submit" at bounding box center [482, 246] width 25 height 13
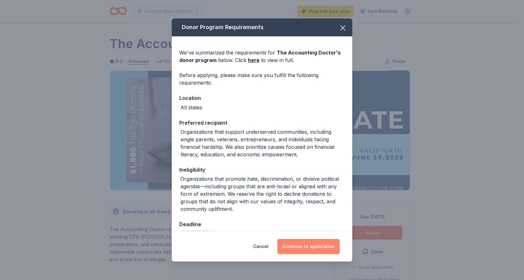
click at [327, 246] on button "Continue to application" at bounding box center [308, 246] width 62 height 15
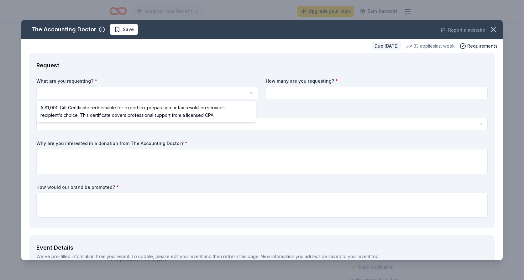
click at [247, 99] on html "Imagine Hope Benefit Upgrade your plan Earn Rewards Due in 45 days Share The Ac…" at bounding box center [262, 140] width 524 height 280
select select "A $1,000 Gift Certificate redeemable for expert tax preparation or tax resoluti…"
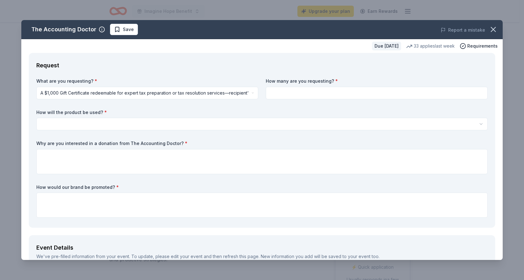
click at [310, 89] on input at bounding box center [377, 93] width 222 height 13
type input "1"
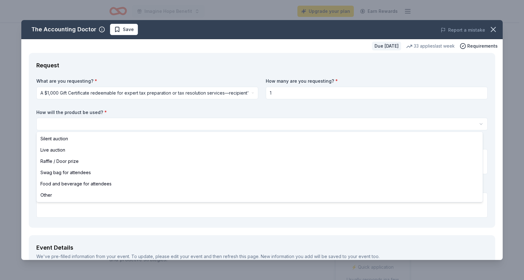
click at [269, 126] on html "Imagine Hope Benefit Upgrade your plan Earn Rewards Due in 45 days Share The Ac…" at bounding box center [262, 140] width 524 height 280
select select "silentAuction"
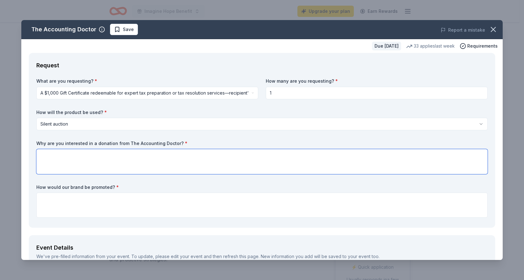
click at [251, 160] on textarea at bounding box center [261, 161] width 451 height 25
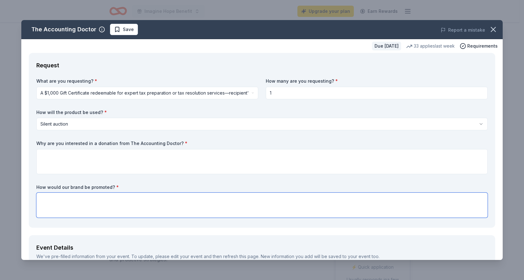
click at [245, 197] on textarea at bounding box center [261, 205] width 451 height 25
paste textarea "The proceeds from Imagine Hope support HopeLink and its programs serving indivi…"
type textarea "The proceeds from Imagine Hope support HopeLink and its programs serving indivi…"
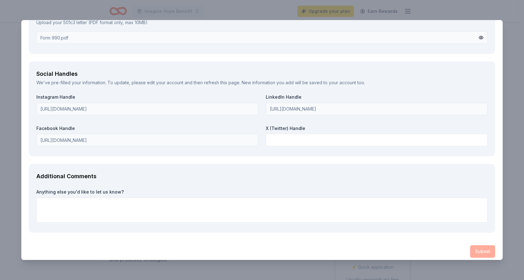
scroll to position [686, 0]
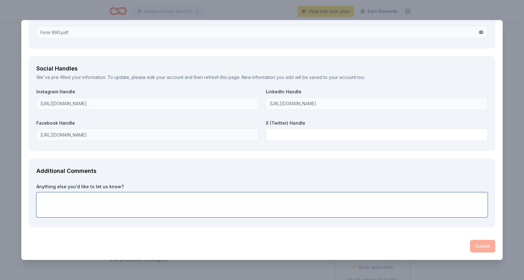
click at [440, 206] on textarea at bounding box center [261, 204] width 451 height 25
paste textarea "The proceeds from Imagine Hope support HopeLink and its programs serving indivi…"
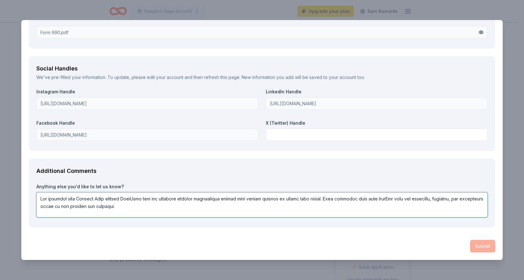
scroll to position [725, 0]
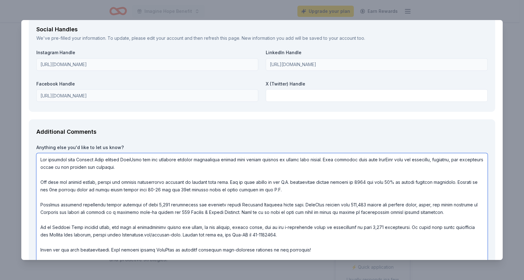
drag, startPoint x: 313, startPoint y: 235, endPoint x: 65, endPoint y: 221, distance: 248.5
click at [65, 221] on textarea at bounding box center [261, 208] width 451 height 110
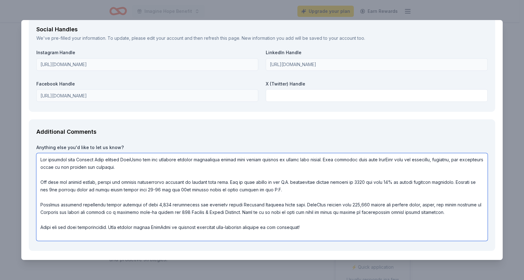
type textarea "The proceeds from Imagine Hope support HopeLink and its programs serving indivi…"
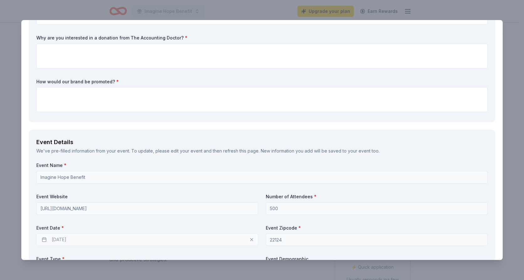
scroll to position [104, 0]
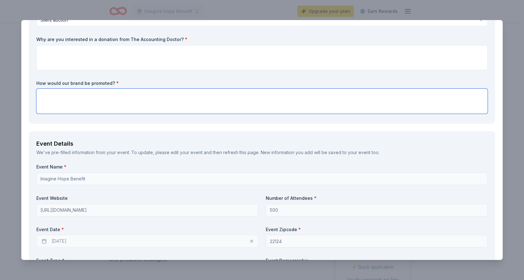
click at [382, 100] on textarea at bounding box center [261, 101] width 451 height 25
paste textarea "As an Imagine Hope auction donor, you will be acknowledged during our event, on…"
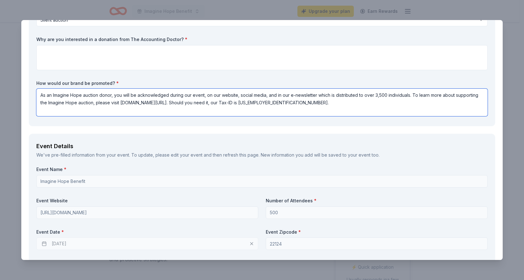
scroll to position [1, 0]
drag, startPoint x: 326, startPoint y: 108, endPoint x: 209, endPoint y: 109, distance: 116.9
click at [209, 109] on textarea "As an Imagine Hope auction donor, you will be acknowledged during our event, on…" at bounding box center [261, 103] width 451 height 28
click at [39, 101] on textarea "As an Imagine Hope auction donor, you will be acknowledged during our event, on…" at bounding box center [261, 103] width 451 height 28
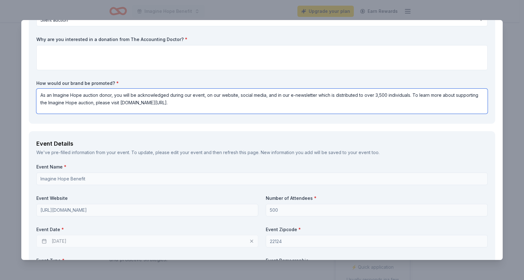
scroll to position [0, 0]
type textarea "As an Imagine Hope auction donor, you will be acknowledged during our event, on…"
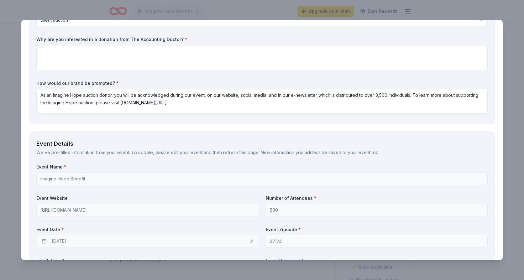
click at [146, 48] on textarea at bounding box center [261, 57] width 451 height 25
paste textarea "The Accounting Doctor because your expertise in financial services aligns with …"
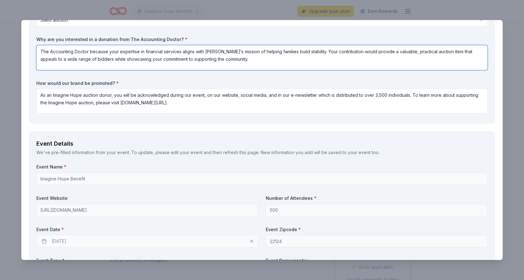
click at [89, 50] on textarea "The Accounting Doctor because your expertise in financial services aligns with …" at bounding box center [261, 57] width 451 height 25
type textarea "The Accounting Doctor's expertise in financial services aligns with Hopelink’s …"
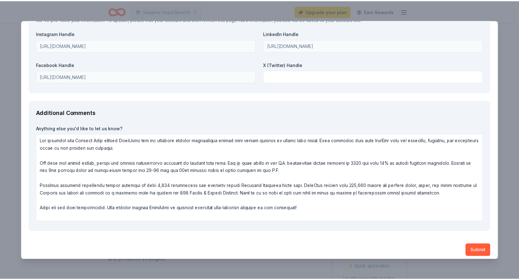
scroll to position [748, 0]
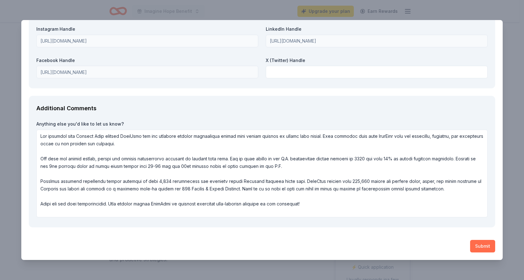
click at [477, 249] on button "Submit" at bounding box center [482, 246] width 25 height 13
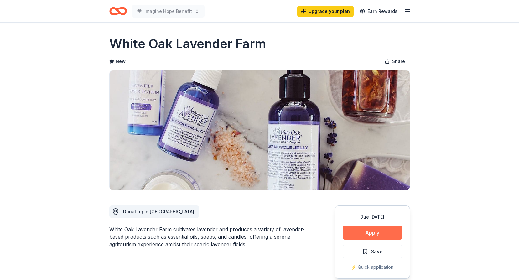
click at [375, 232] on button "Apply" at bounding box center [373, 233] width 60 height 14
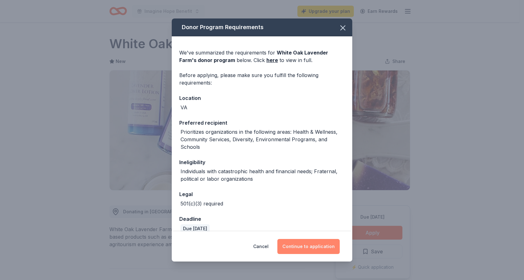
click at [317, 251] on button "Continue to application" at bounding box center [308, 246] width 62 height 15
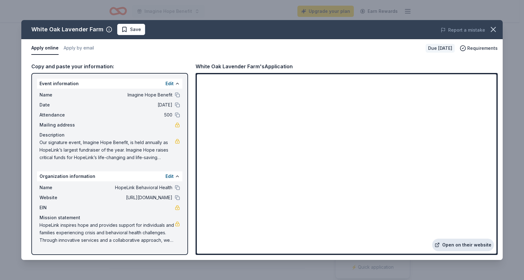
click at [459, 247] on link "Open on their website" at bounding box center [463, 245] width 62 height 13
click at [493, 28] on icon "button" at bounding box center [493, 29] width 9 height 9
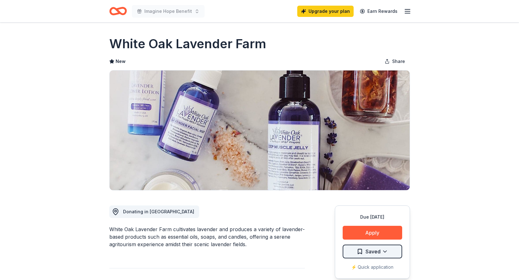
click at [397, 249] on html "Imagine Hope Benefit Upgrade your plan Earn Rewards Due [DATE] Share White Oak …" at bounding box center [259, 140] width 519 height 280
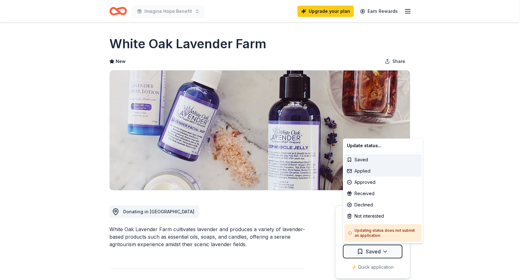
click at [374, 169] on div "Applied" at bounding box center [382, 170] width 77 height 11
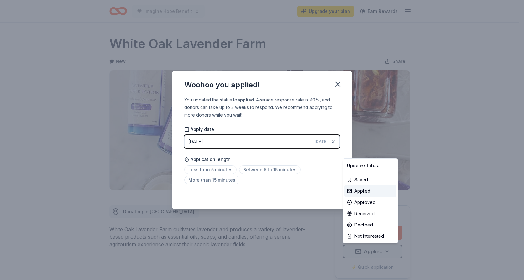
click at [225, 167] on html "Imagine Hope Benefit Upgrade your plan Earn Rewards Due [DATE] Share White Oak …" at bounding box center [262, 140] width 524 height 280
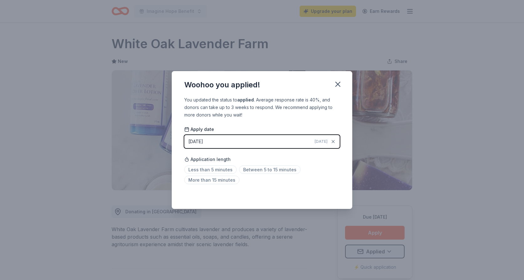
click at [225, 167] on span "Less than 5 minutes" at bounding box center [210, 169] width 52 height 8
click at [343, 82] on button "button" at bounding box center [338, 84] width 14 height 14
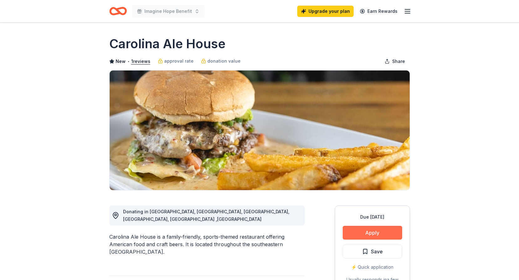
click at [375, 231] on button "Apply" at bounding box center [373, 233] width 60 height 14
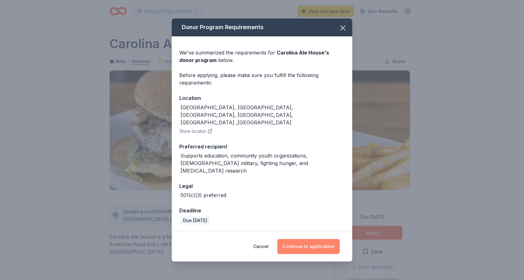
click at [314, 239] on button "Continue to application" at bounding box center [308, 246] width 62 height 15
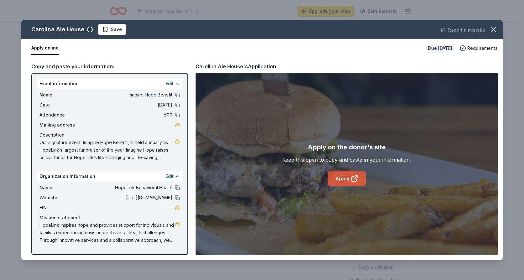
click at [342, 176] on link "Apply" at bounding box center [347, 178] width 38 height 15
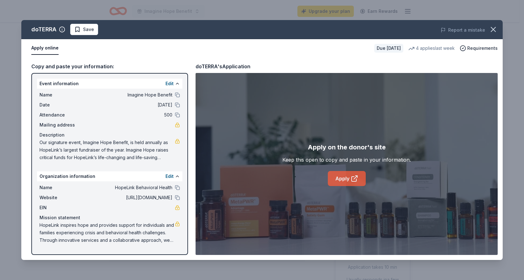
click at [336, 180] on link "Apply" at bounding box center [347, 178] width 38 height 15
click at [97, 30] on button "Save" at bounding box center [84, 29] width 28 height 11
click at [489, 30] on icon "button" at bounding box center [493, 29] width 9 height 9
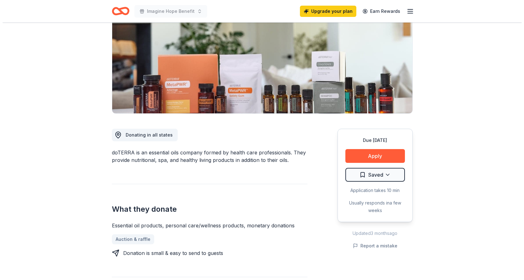
scroll to position [78, 0]
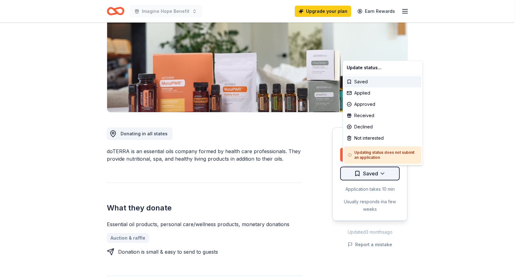
click at [396, 175] on html "Imagine Hope Benefit Upgrade your plan Earn Rewards Due in 22 days Share doTERR…" at bounding box center [259, 62] width 519 height 280
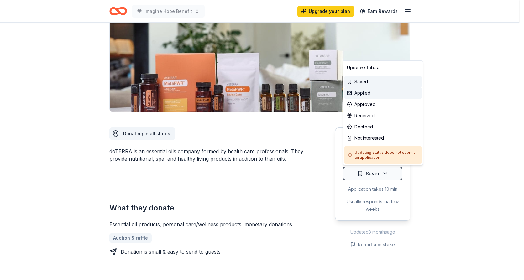
click at [378, 94] on div "Applied" at bounding box center [382, 92] width 77 height 11
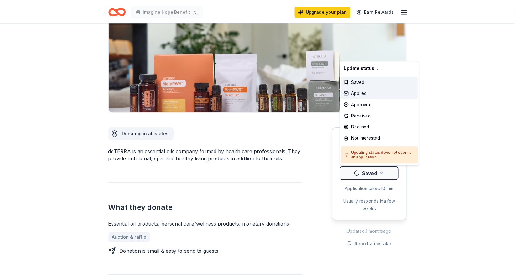
scroll to position [0, 0]
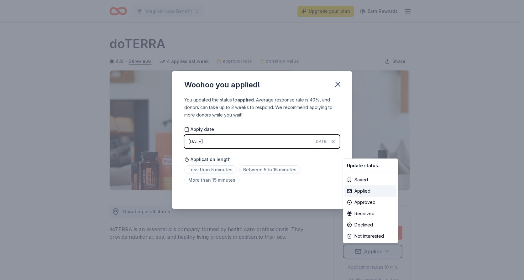
click at [261, 169] on html "Imagine Hope Benefit Upgrade your plan Earn Rewards Due in 22 days Share doTERR…" at bounding box center [262, 140] width 524 height 280
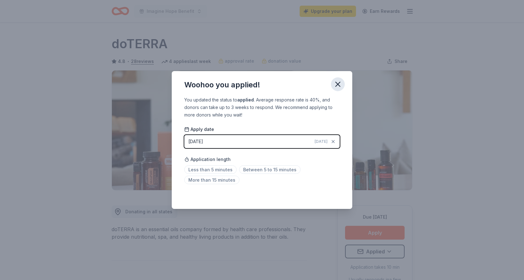
click at [340, 84] on icon "button" at bounding box center [337, 84] width 9 height 9
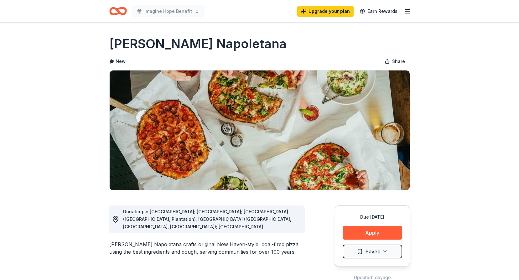
drag, startPoint x: 307, startPoint y: 46, endPoint x: 251, endPoint y: 45, distance: 55.8
click at [251, 45] on div "[PERSON_NAME] Napoletana" at bounding box center [259, 44] width 301 height 18
drag, startPoint x: 300, startPoint y: 44, endPoint x: 258, endPoint y: 37, distance: 42.9
click at [258, 37] on h1 "[PERSON_NAME] Napoletana" at bounding box center [197, 44] width 177 height 18
